Goal: Find specific page/section: Find specific page/section

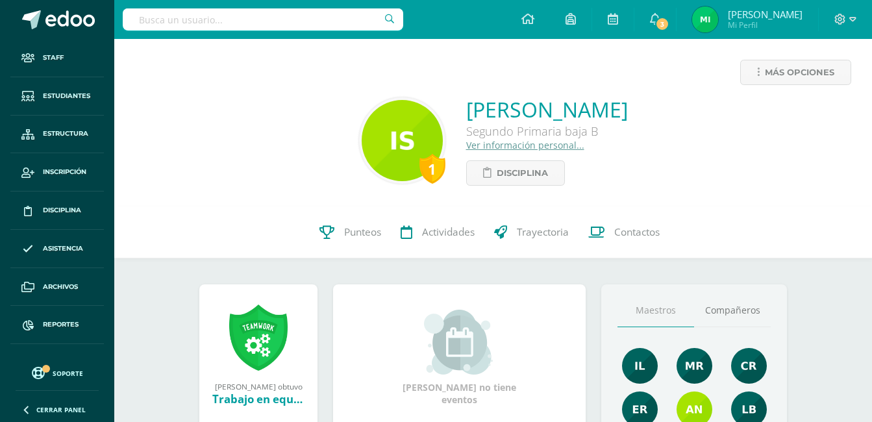
click at [182, 26] on input "text" at bounding box center [263, 19] width 281 height 22
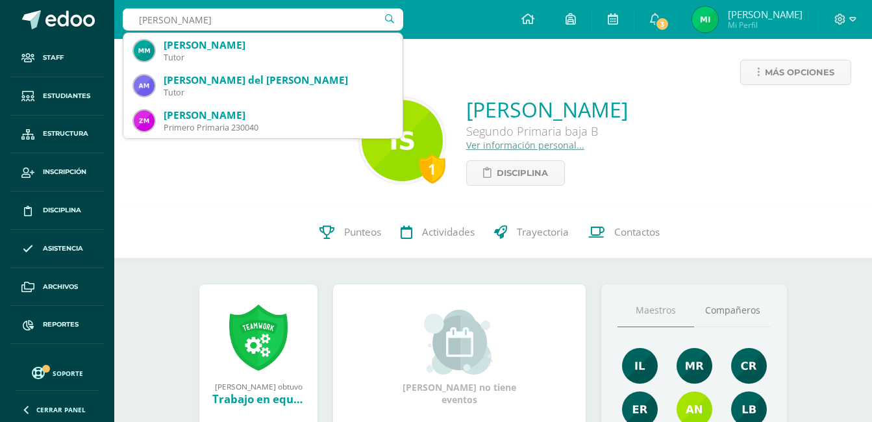
type input "[PERSON_NAME]"
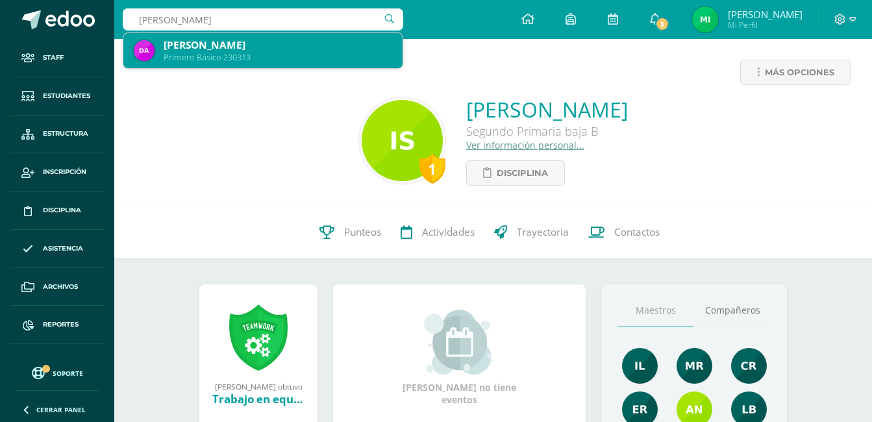
click at [212, 43] on div "[PERSON_NAME]" at bounding box center [278, 45] width 229 height 14
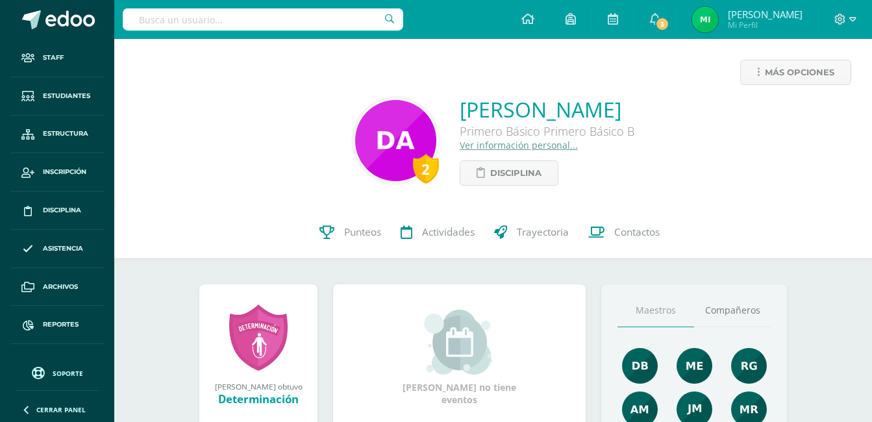
drag, startPoint x: 446, startPoint y: 107, endPoint x: 640, endPoint y: 114, distance: 195.0
click at [640, 114] on div "2 Diego Jafet Alvarado Primero Básico Primero Básico B Ver información personal…" at bounding box center [493, 140] width 737 height 90
copy link "[PERSON_NAME]"
